Goal: Browse casually

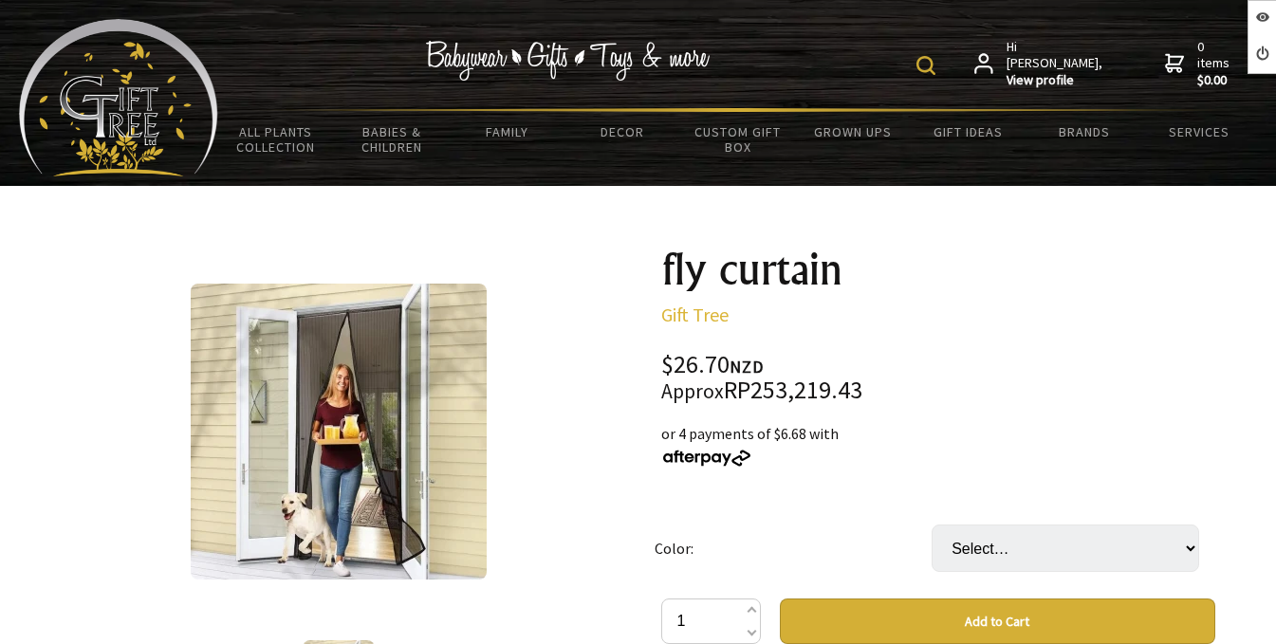
scroll to position [285, 0]
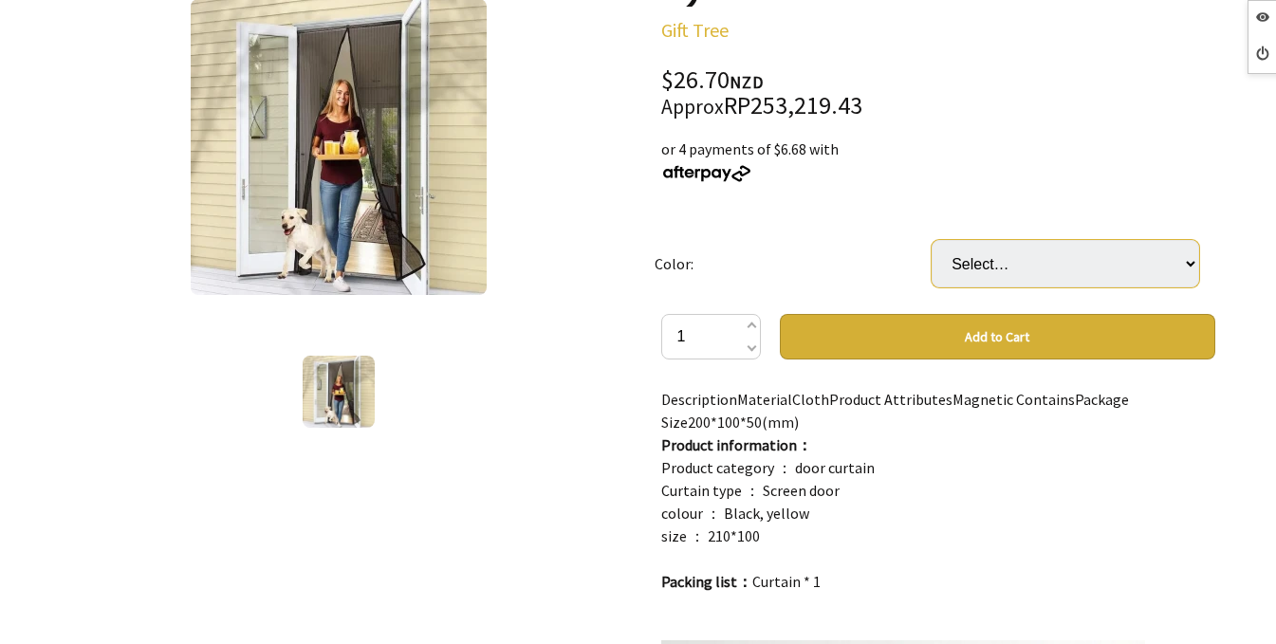
click at [1014, 280] on select "Select… Black Yellow" at bounding box center [1066, 263] width 268 height 47
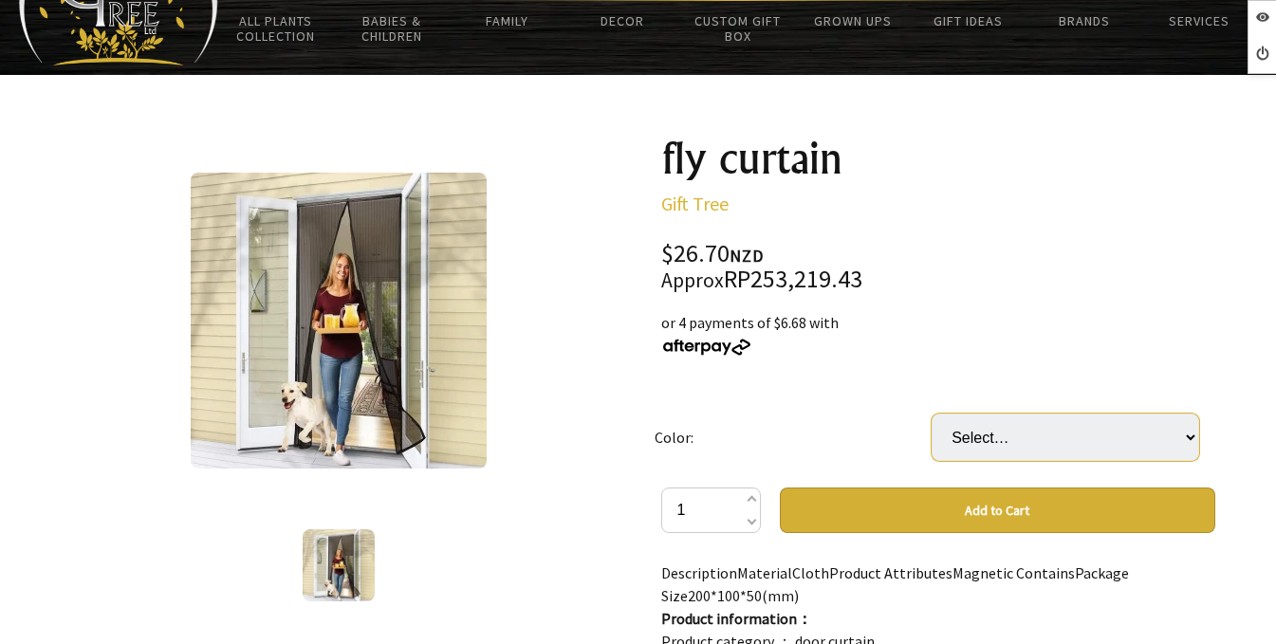
scroll to position [0, 0]
